Goal: Task Accomplishment & Management: Use online tool/utility

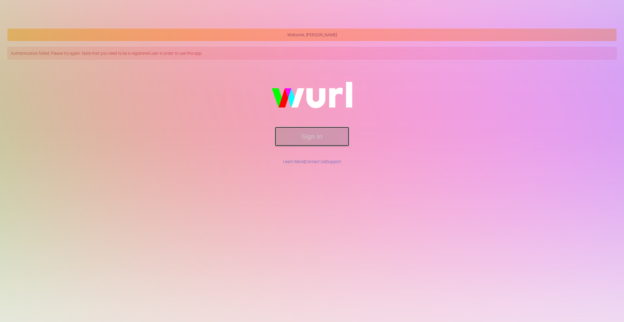
click at [302, 133] on button "Sign In" at bounding box center [312, 136] width 74 height 19
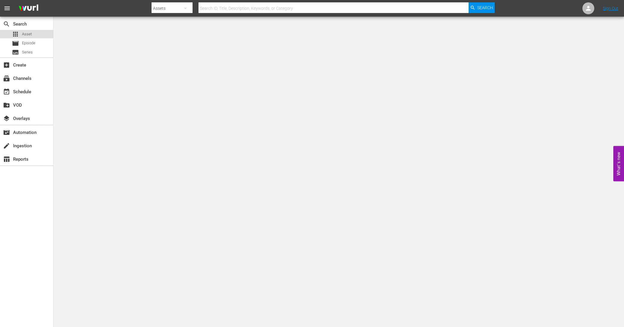
click at [23, 33] on span "Asset" at bounding box center [27, 34] width 10 height 6
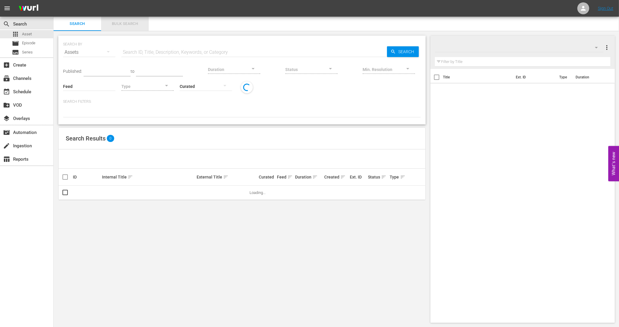
click at [115, 24] on span "Bulk Search" at bounding box center [125, 24] width 40 height 7
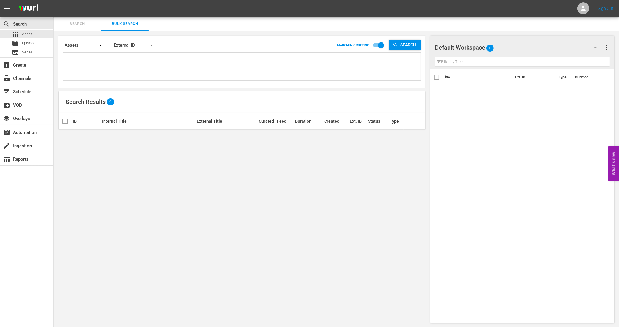
click at [158, 57] on textarea at bounding box center [242, 67] width 355 height 27
paste textarea "11405896_U0000704_LAT 11405898_U0000705_LAT 11405900_U0000706_LAT 11405902_U000…"
type textarea "11405896_U0000704_LAT 11405898_U0000705_LAT 11405900_U0000706_LAT 11405902_U000…"
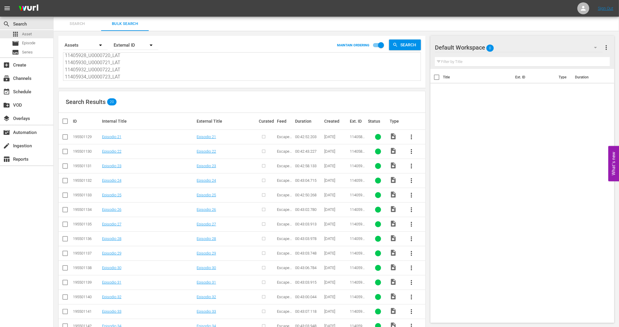
type textarea "11405896_U0000704_LAT 11405898_U0000705_LAT 11405900_U0000706_LAT 11405902_U000…"
click at [64, 122] on input "checkbox" at bounding box center [68, 121] width 12 height 7
checkbox input "true"
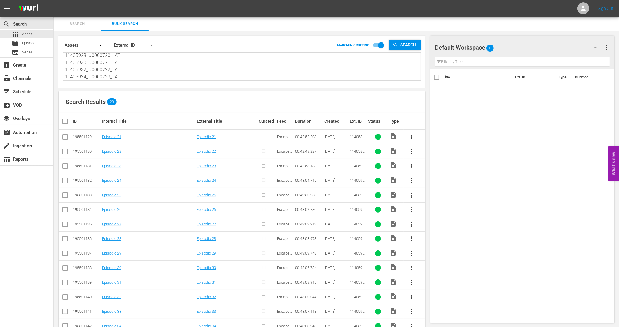
checkbox input "true"
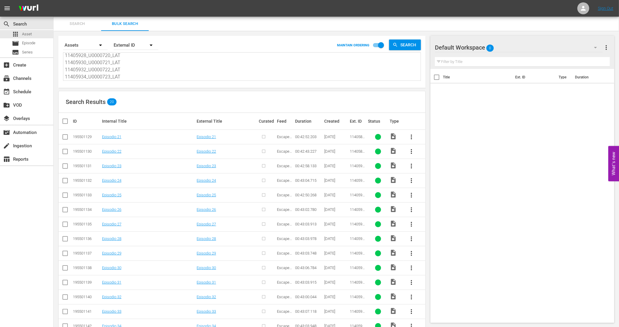
checkbox input "true"
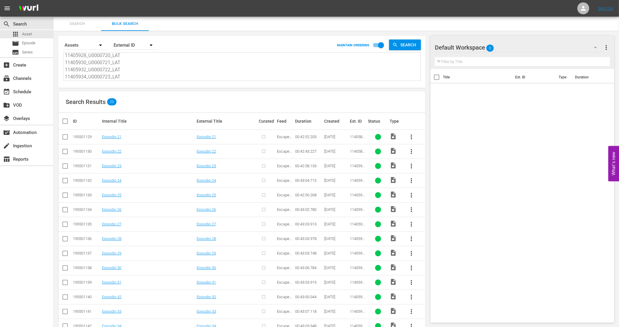
checkbox input "true"
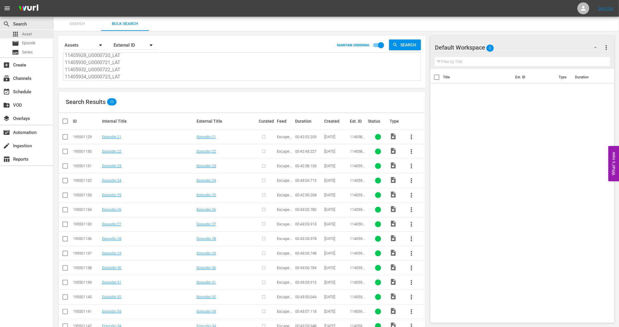
checkbox input "true"
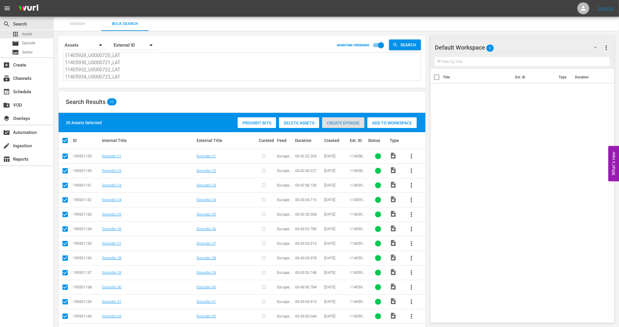
click at [357, 122] on span "Create Episode" at bounding box center [343, 123] width 42 height 5
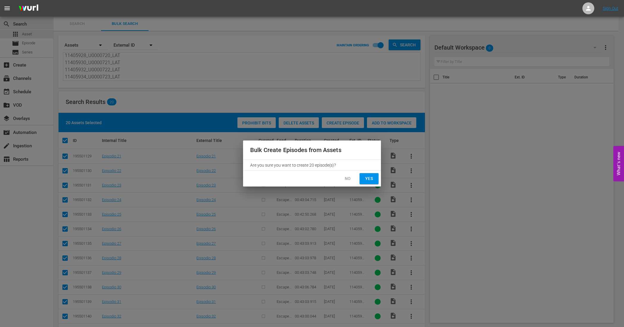
click at [370, 179] on span "Yes" at bounding box center [369, 178] width 10 height 7
checkbox input "false"
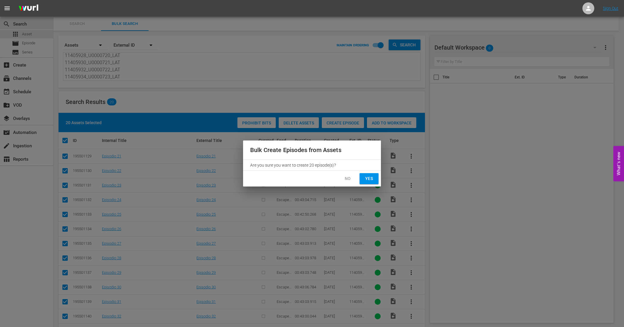
checkbox input "false"
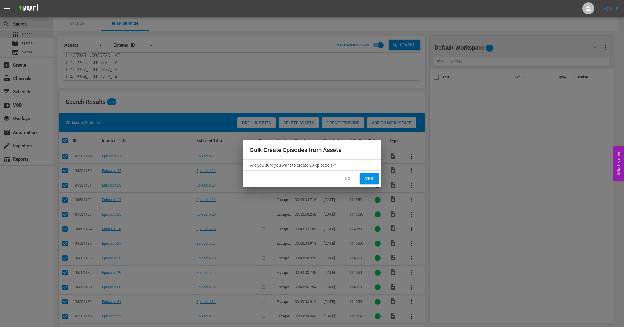
checkbox input "false"
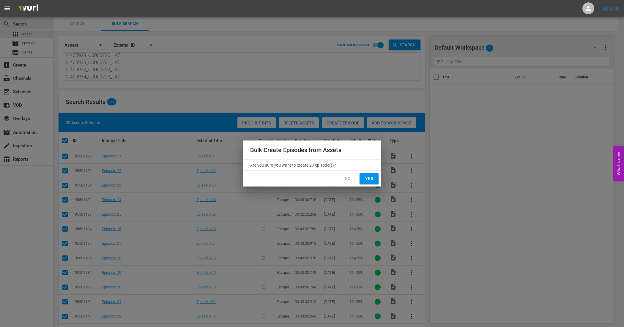
checkbox input "false"
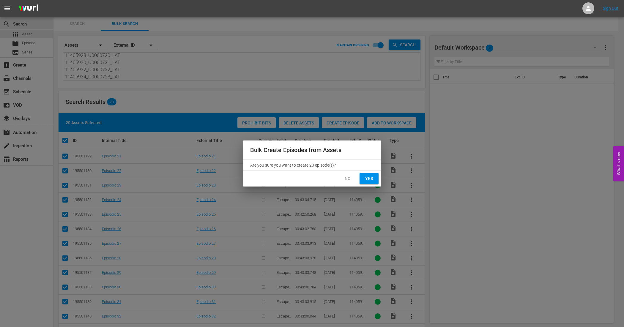
checkbox input "false"
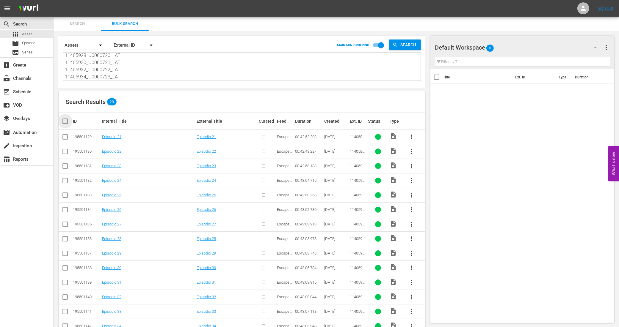
click at [66, 121] on input "checkbox" at bounding box center [68, 121] width 12 height 7
checkbox input "true"
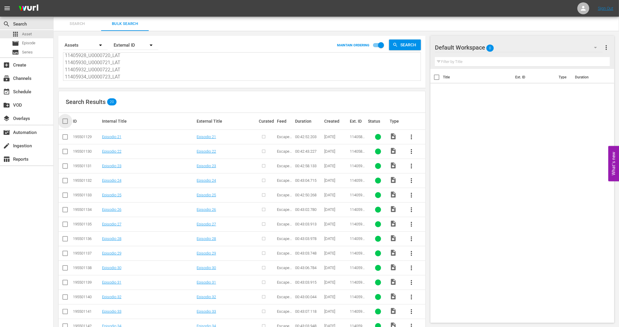
checkbox input "true"
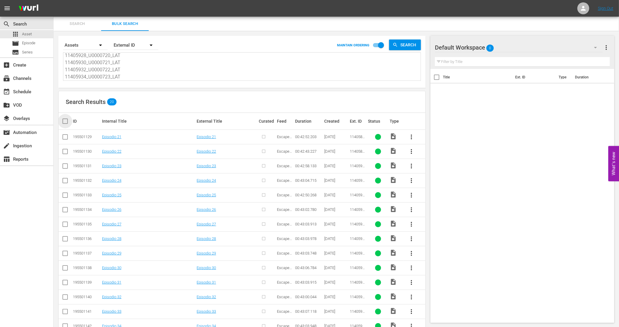
checkbox input "true"
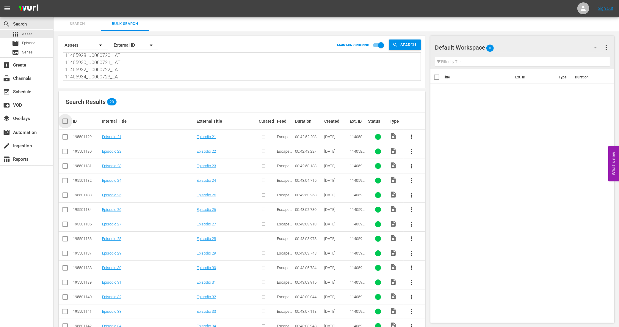
checkbox input "true"
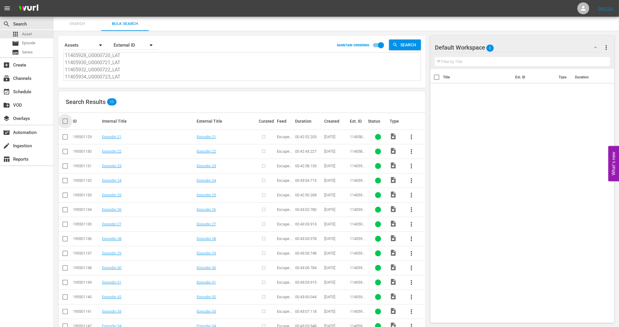
checkbox input "true"
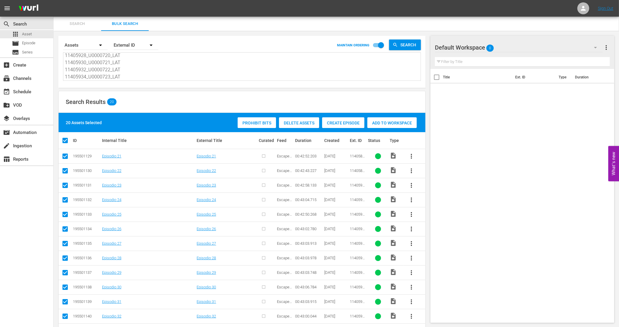
click at [350, 121] on span "Create Episode" at bounding box center [343, 123] width 42 height 5
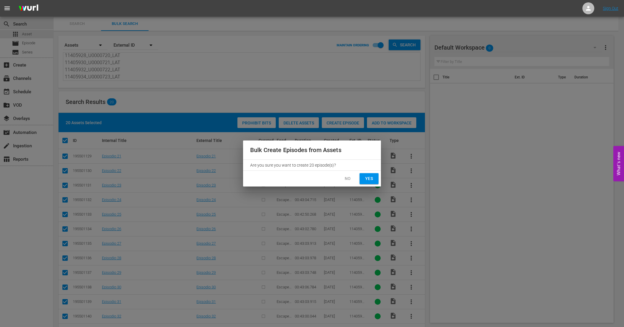
click at [366, 180] on span "Yes" at bounding box center [369, 178] width 10 height 7
checkbox input "false"
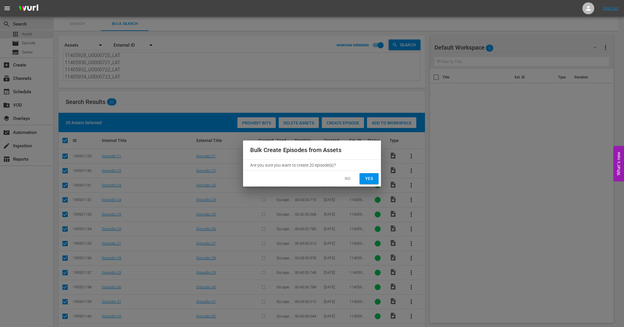
checkbox input "false"
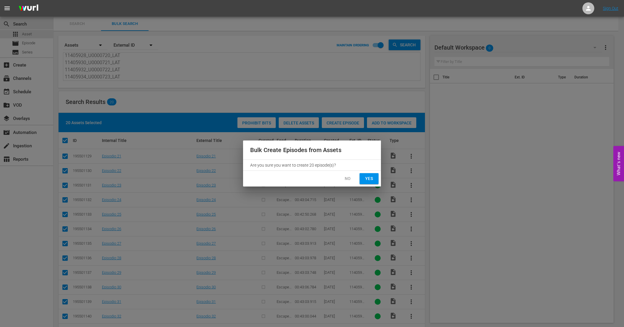
checkbox input "false"
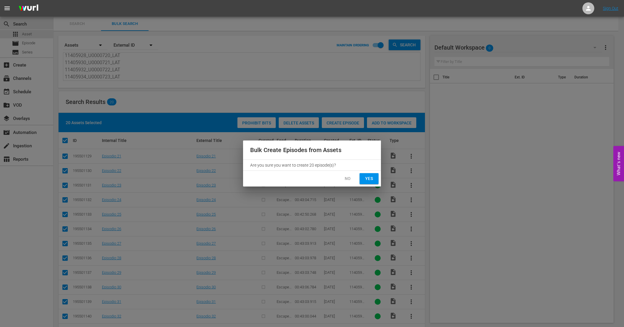
checkbox input "false"
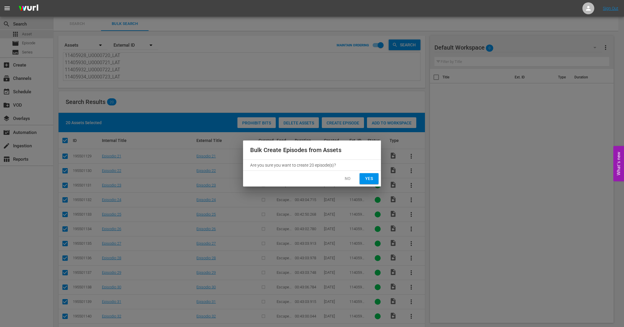
checkbox input "false"
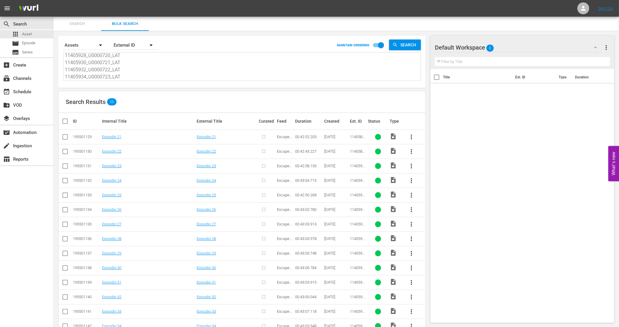
click at [284, 91] on div "Search Results 20" at bounding box center [242, 102] width 366 height 22
click at [66, 136] on input "checkbox" at bounding box center [65, 138] width 7 height 7
checkbox input "true"
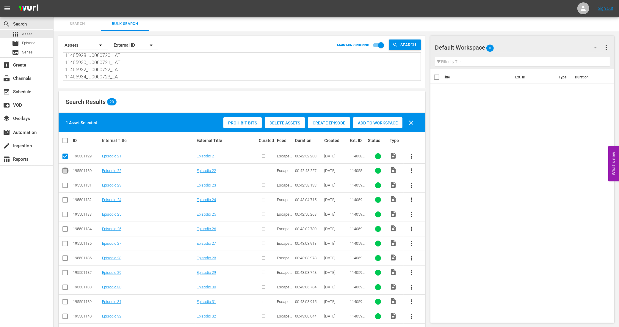
drag, startPoint x: 66, startPoint y: 172, endPoint x: 66, endPoint y: 182, distance: 9.8
click at [66, 172] on input "checkbox" at bounding box center [65, 172] width 7 height 7
checkbox input "true"
click at [66, 187] on input "checkbox" at bounding box center [65, 186] width 7 height 7
checkbox input "true"
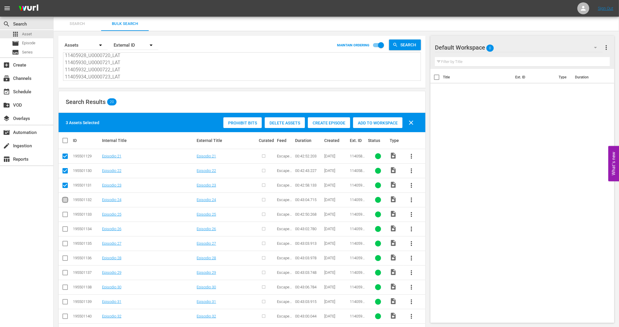
click at [66, 203] on input "checkbox" at bounding box center [65, 201] width 7 height 7
checkbox input "true"
click at [65, 216] on input "checkbox" at bounding box center [65, 215] width 7 height 7
checkbox input "true"
click at [328, 123] on span "Create Episode" at bounding box center [329, 123] width 42 height 5
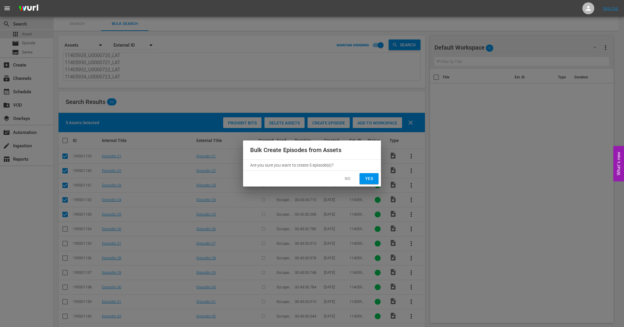
click at [369, 180] on span "Yes" at bounding box center [369, 178] width 10 height 7
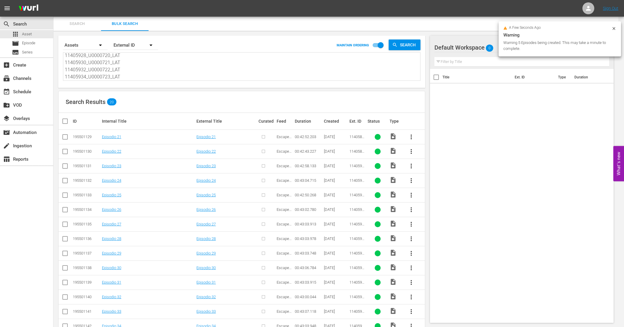
checkbox input "false"
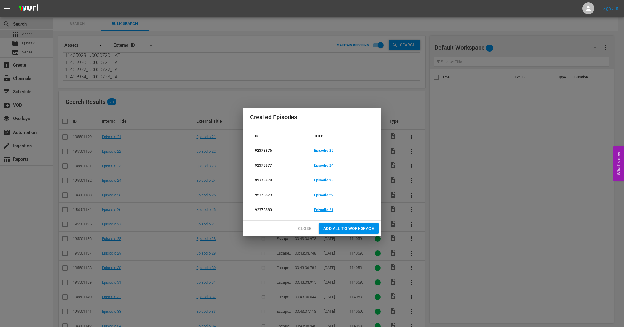
click at [299, 230] on span "Close" at bounding box center [304, 228] width 13 height 7
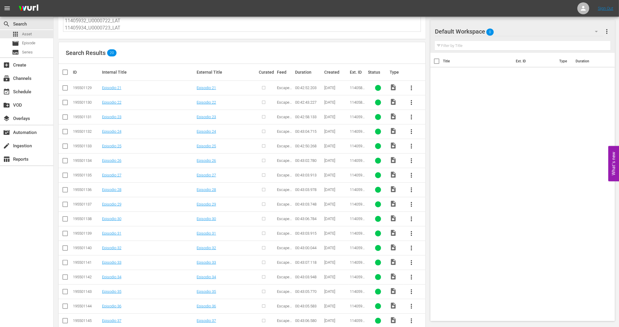
scroll to position [106, 0]
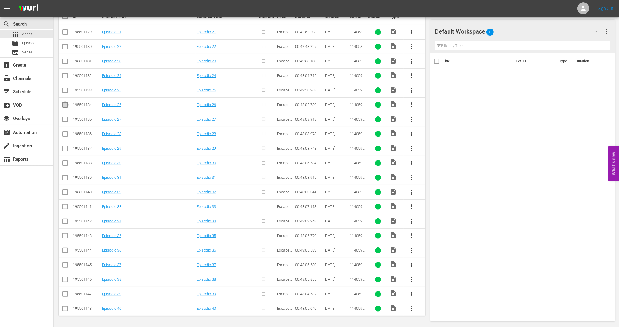
click at [64, 105] on input "checkbox" at bounding box center [65, 106] width 7 height 7
checkbox input "true"
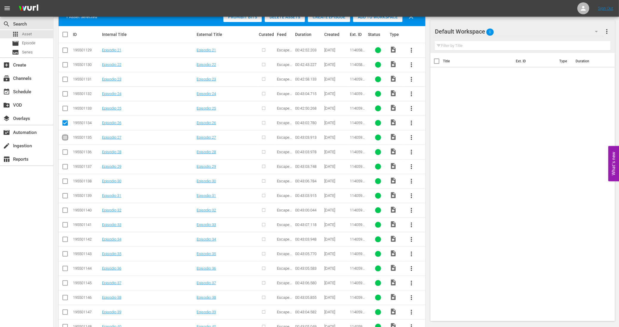
click at [64, 136] on input "checkbox" at bounding box center [65, 138] width 7 height 7
checkbox input "true"
click at [64, 155] on input "checkbox" at bounding box center [65, 153] width 7 height 7
checkbox input "true"
click at [66, 168] on input "checkbox" at bounding box center [65, 167] width 7 height 7
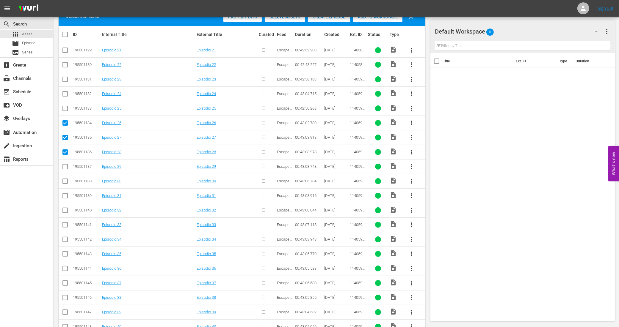
checkbox input "true"
click at [64, 185] on input "checkbox" at bounding box center [65, 182] width 7 height 7
checkbox input "true"
click at [336, 18] on span "Create Episode" at bounding box center [329, 17] width 42 height 5
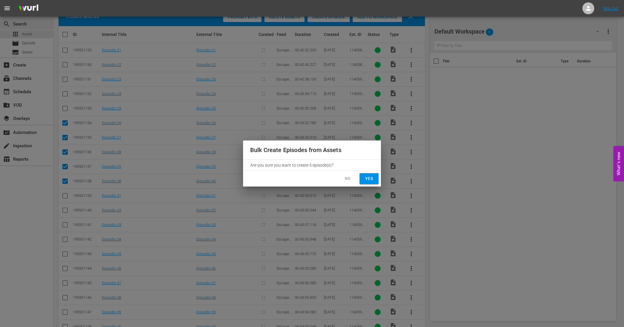
click at [348, 183] on button "No" at bounding box center [347, 178] width 19 height 11
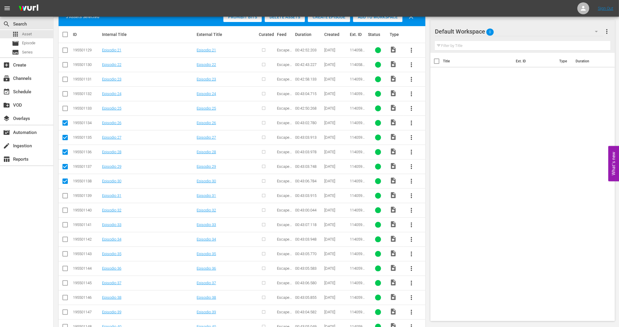
scroll to position [32, 0]
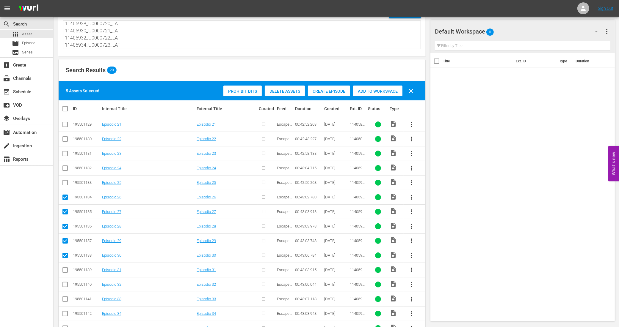
click at [333, 92] on span "Create Episode" at bounding box center [329, 91] width 42 height 5
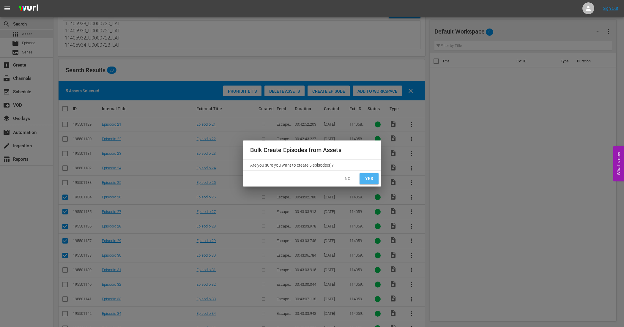
click at [370, 179] on span "Yes" at bounding box center [369, 178] width 10 height 7
checkbox input "false"
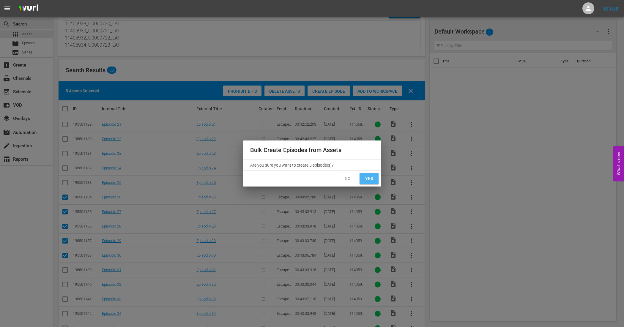
checkbox input "false"
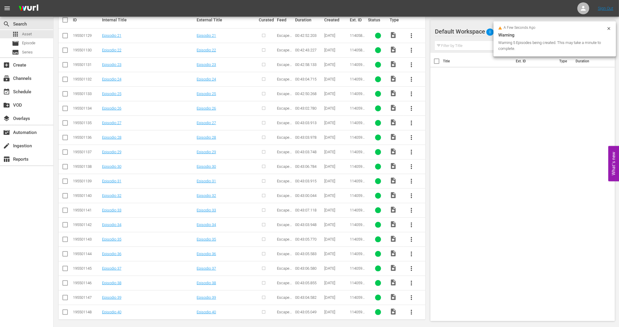
scroll to position [106, 0]
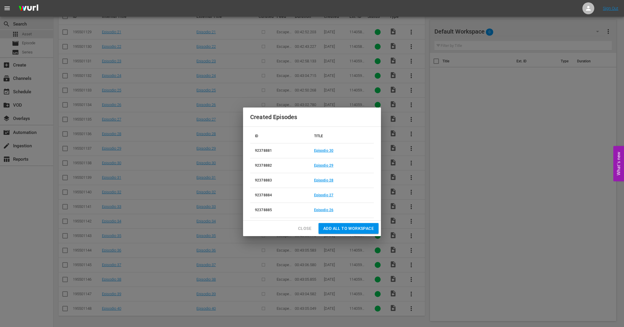
drag, startPoint x: 304, startPoint y: 230, endPoint x: 263, endPoint y: 236, distance: 41.2
click at [304, 230] on span "Close" at bounding box center [304, 228] width 13 height 7
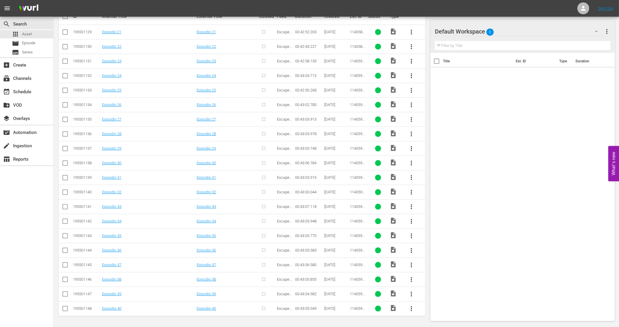
click at [64, 179] on input "checkbox" at bounding box center [65, 178] width 7 height 7
checkbox input "true"
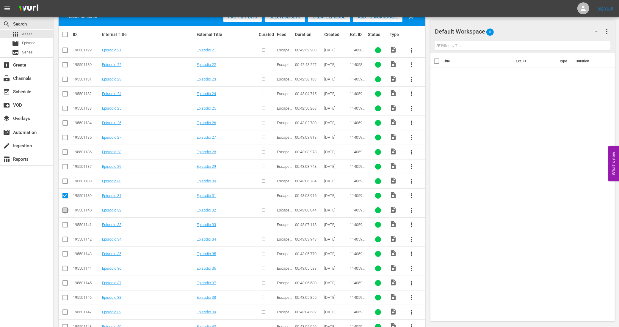
click at [64, 213] on input "checkbox" at bounding box center [65, 211] width 7 height 7
checkbox input "true"
click at [64, 228] on input "checkbox" at bounding box center [65, 226] width 7 height 7
checkbox input "true"
click at [64, 244] on input "checkbox" at bounding box center [65, 240] width 7 height 7
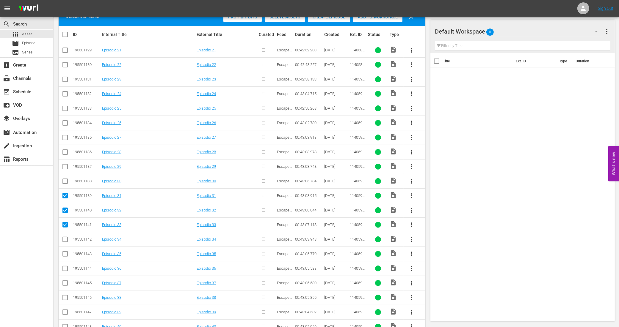
checkbox input "true"
click at [66, 257] on input "checkbox" at bounding box center [65, 255] width 7 height 7
checkbox input "true"
click at [336, 19] on div "Create Episode" at bounding box center [329, 16] width 42 height 11
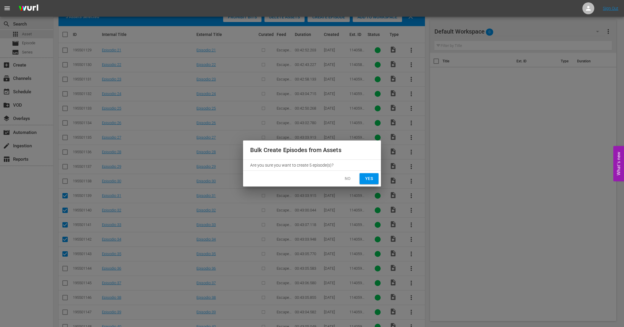
click at [364, 182] on span "Yes" at bounding box center [369, 178] width 10 height 7
checkbox input "false"
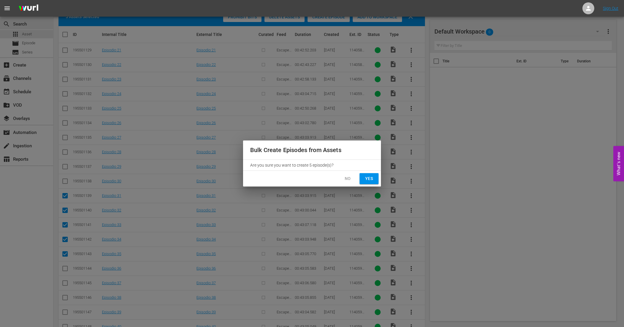
checkbox input "false"
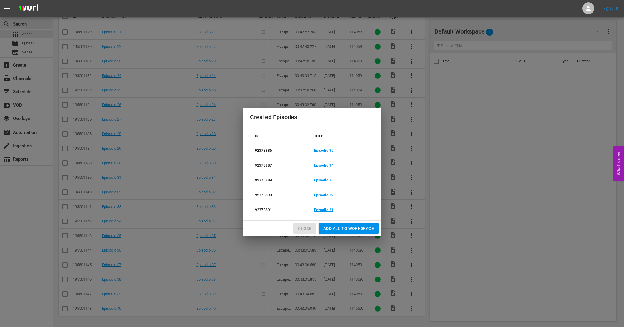
click at [303, 227] on span "Close" at bounding box center [304, 228] width 13 height 7
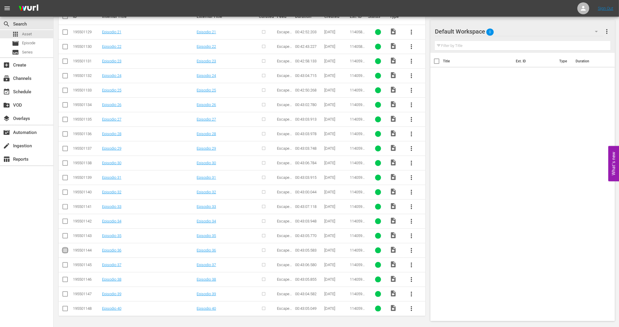
click at [65, 250] on input "checkbox" at bounding box center [65, 251] width 7 height 7
checkbox input "true"
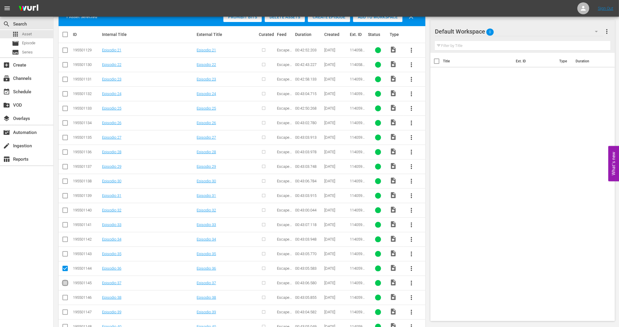
click at [64, 286] on input "checkbox" at bounding box center [65, 284] width 7 height 7
checkbox input "true"
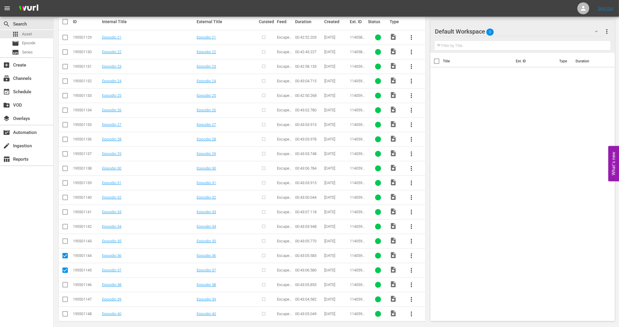
scroll to position [125, 0]
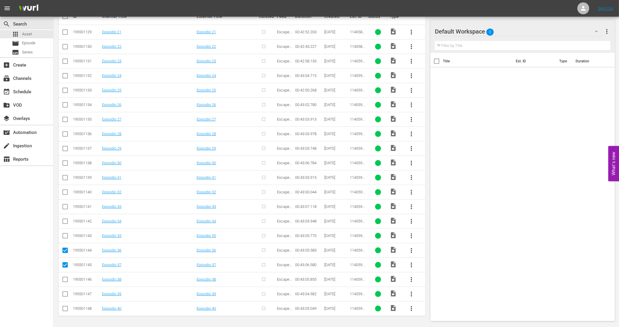
click at [63, 280] on input "checkbox" at bounding box center [65, 280] width 7 height 7
checkbox input "true"
click at [65, 295] on input "checkbox" at bounding box center [65, 295] width 7 height 7
checkbox input "true"
click at [69, 310] on td at bounding box center [65, 308] width 13 height 15
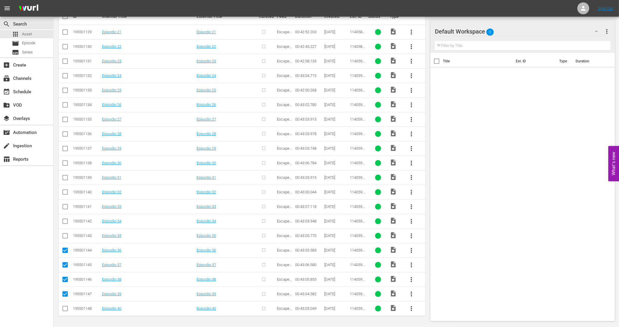
click at [65, 311] on input "checkbox" at bounding box center [65, 309] width 7 height 7
checkbox input "true"
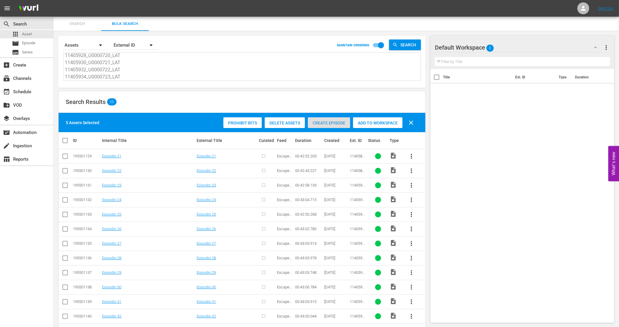
click at [323, 123] on span "Create Episode" at bounding box center [329, 123] width 42 height 5
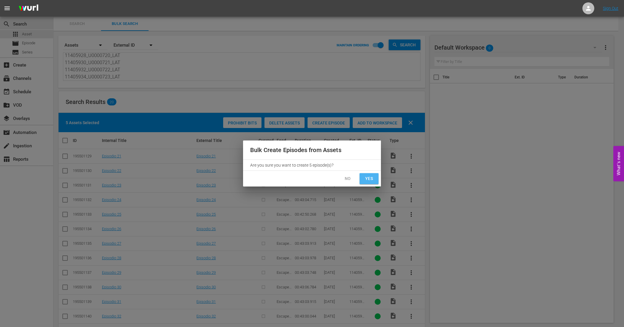
click at [373, 179] on span "Yes" at bounding box center [369, 178] width 10 height 7
checkbox input "false"
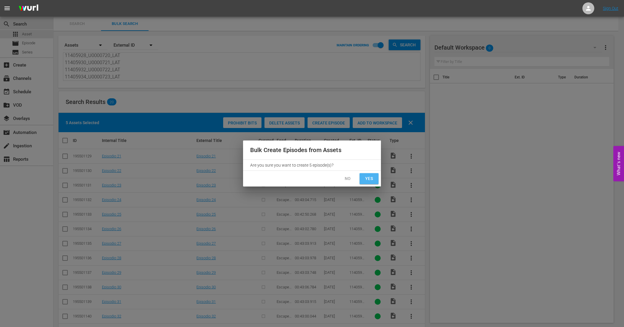
checkbox input "false"
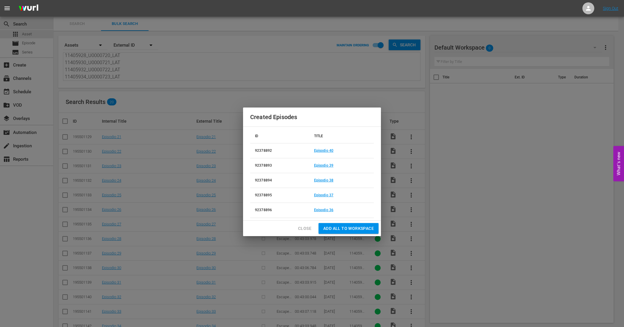
click at [300, 232] on span "Close" at bounding box center [304, 228] width 13 height 7
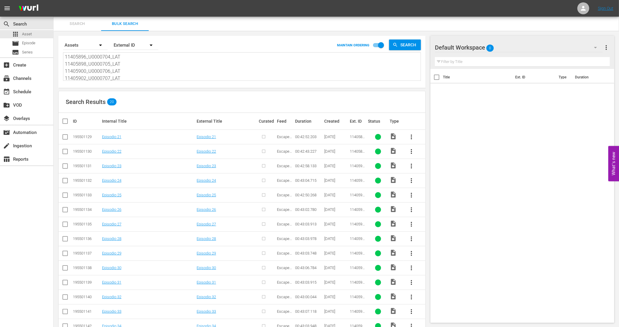
drag, startPoint x: 125, startPoint y: 70, endPoint x: 53, endPoint y: 51, distance: 75.1
click at [53, 0] on div "search Search apps Asset movie Episode subtitles Series add_box Create subscrip…" at bounding box center [335, 0] width 565 height 0
